Goal: Task Accomplishment & Management: Manage account settings

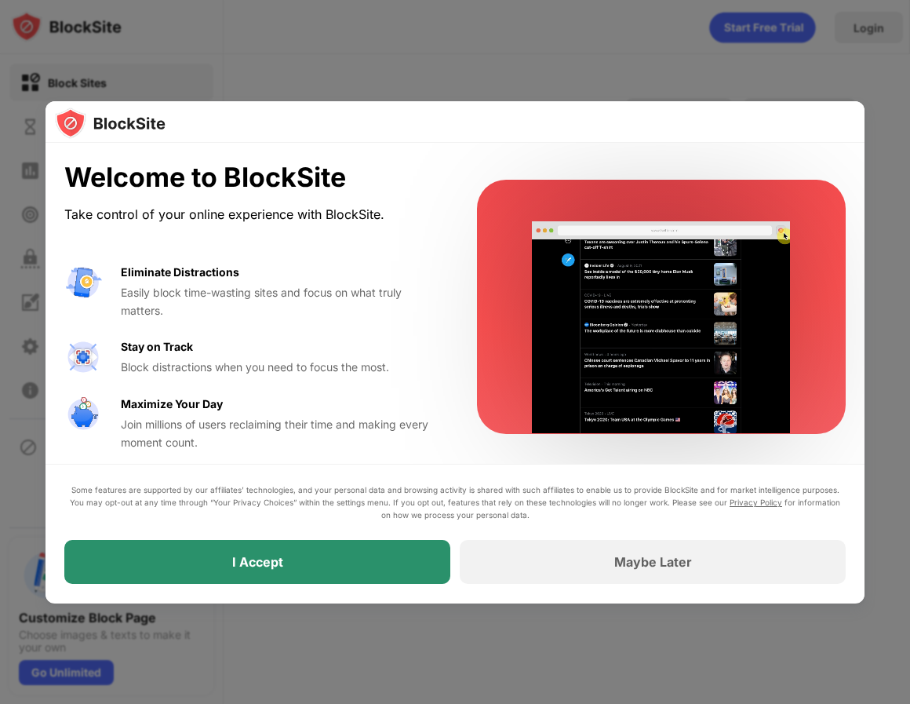
click at [371, 555] on div "I Accept" at bounding box center [257, 563] width 386 height 44
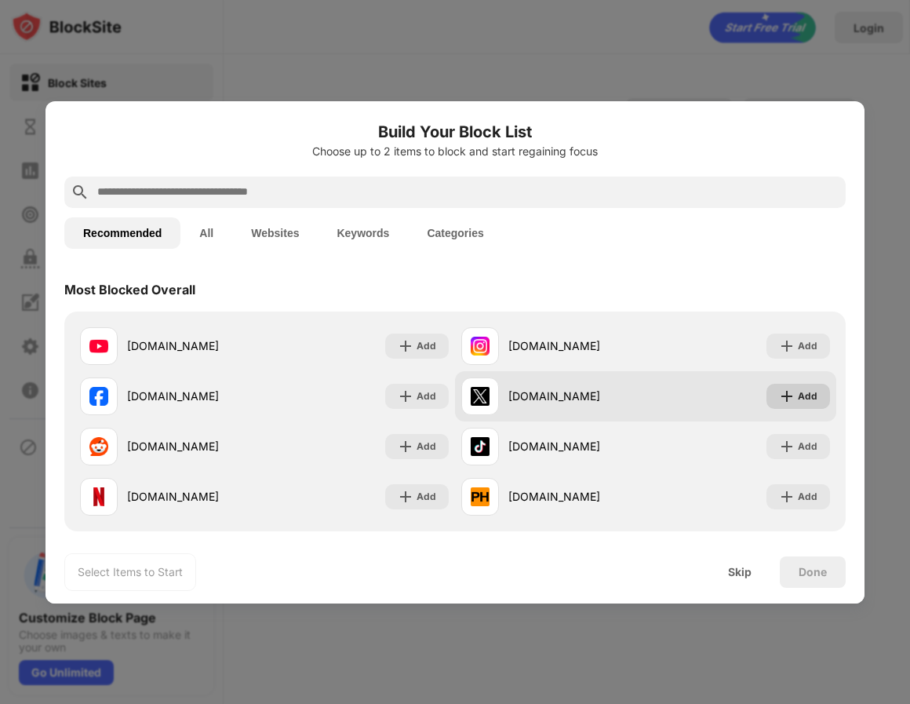
click at [782, 389] on img at bounding box center [787, 397] width 16 height 16
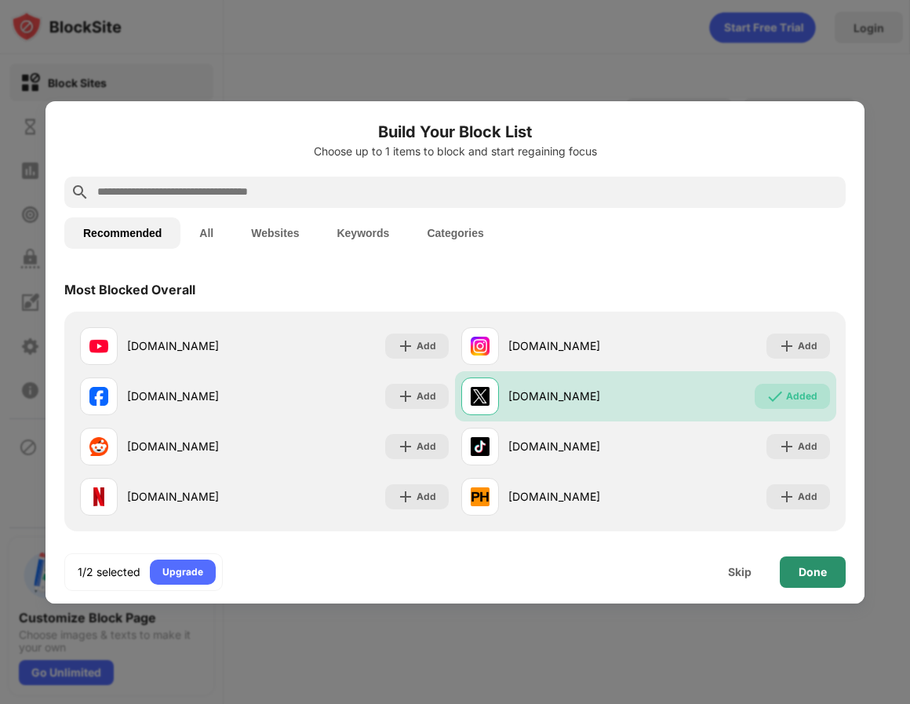
click at [819, 566] on div "Done" at bounding box center [813, 572] width 28 height 13
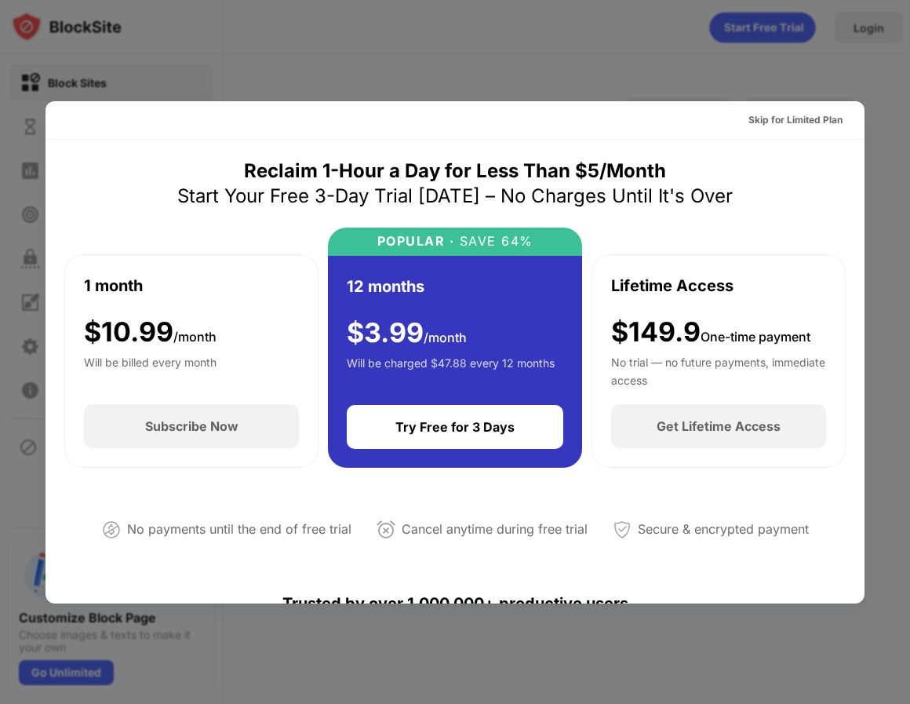
click at [820, 86] on div at bounding box center [455, 352] width 910 height 704
click at [805, 122] on div "Skip for Limited Plan" at bounding box center [796, 120] width 94 height 16
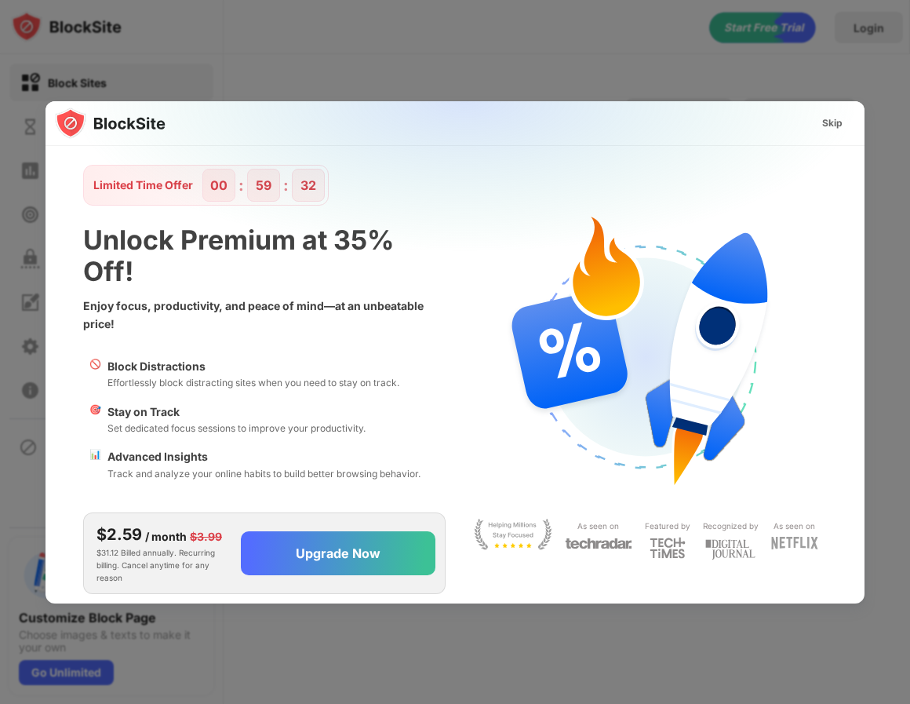
click at [826, 124] on div "Skip" at bounding box center [833, 123] width 20 height 16
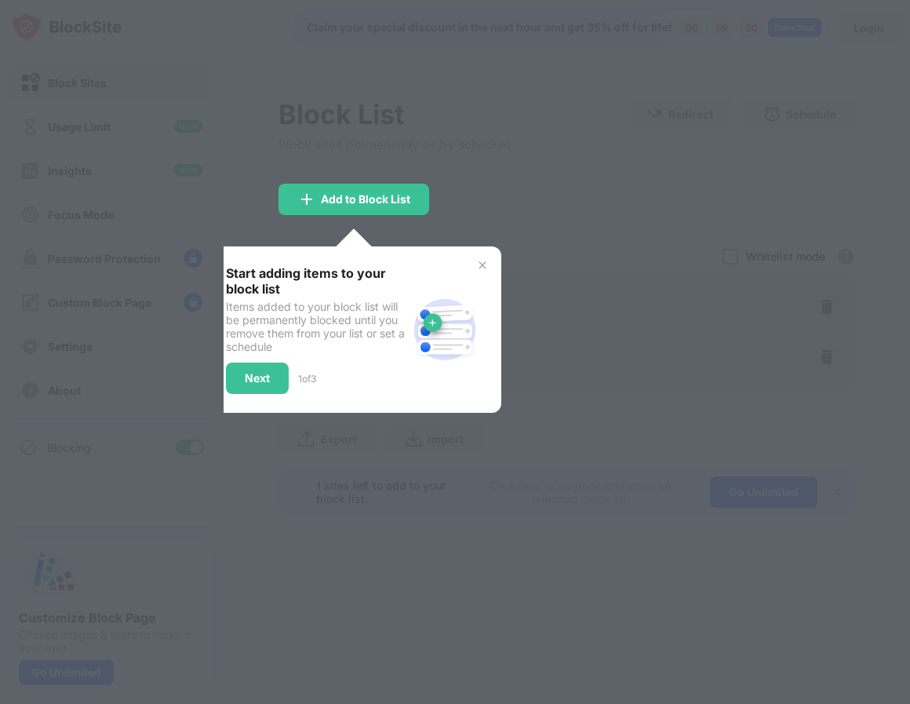
click at [491, 263] on div "Start adding items to your block list Items added to your block list will be pe…" at bounding box center [354, 329] width 294 height 166
click at [473, 265] on div "Start adding items to your block list Items added to your block list will be pe…" at bounding box center [354, 329] width 294 height 166
click at [486, 265] on img at bounding box center [482, 265] width 13 height 13
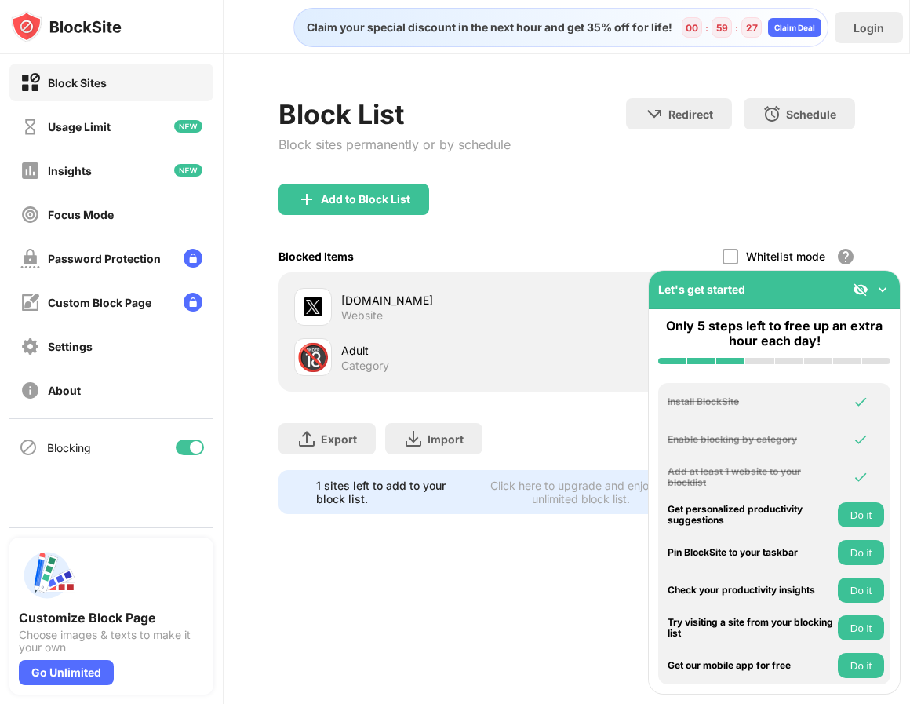
click at [885, 284] on img at bounding box center [883, 290] width 16 height 16
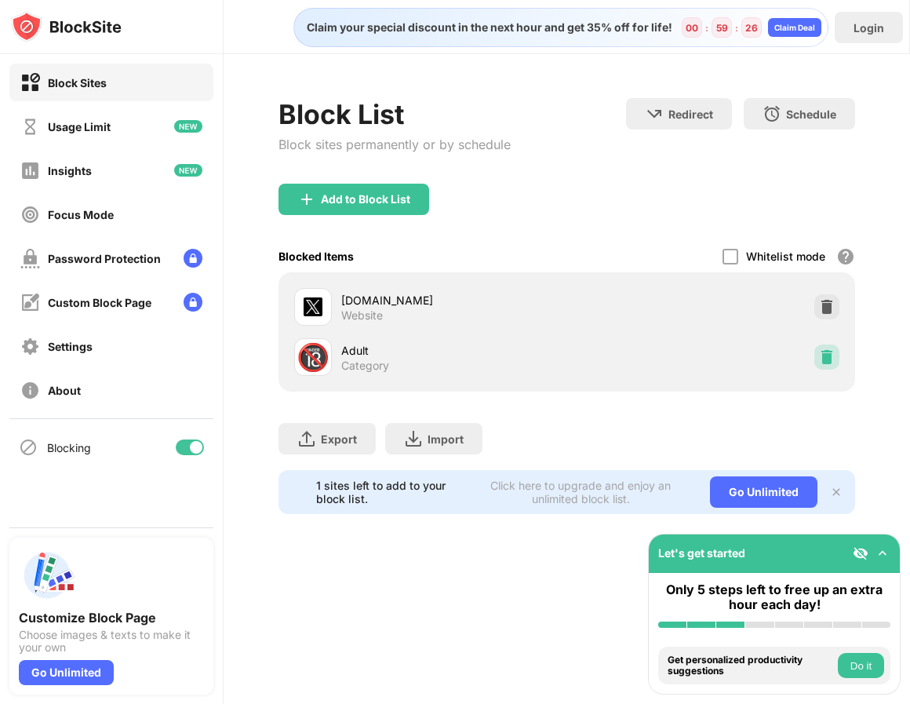
click at [825, 352] on img at bounding box center [827, 357] width 16 height 16
